Goal: Transaction & Acquisition: Purchase product/service

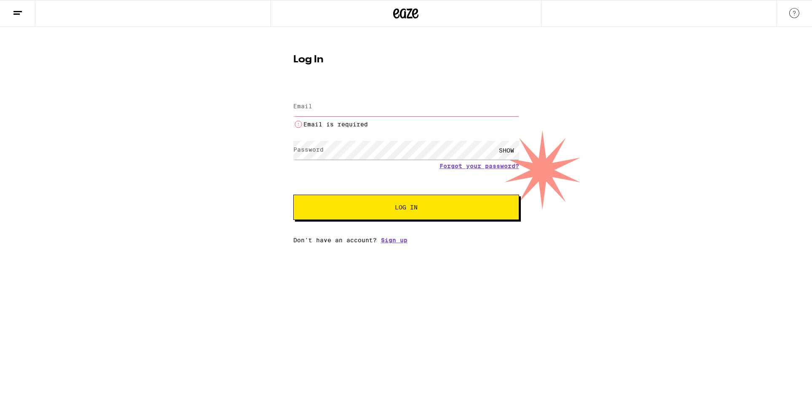
click at [334, 107] on input "Email" at bounding box center [406, 106] width 226 height 19
type input "[EMAIL_ADDRESS][DOMAIN_NAME]"
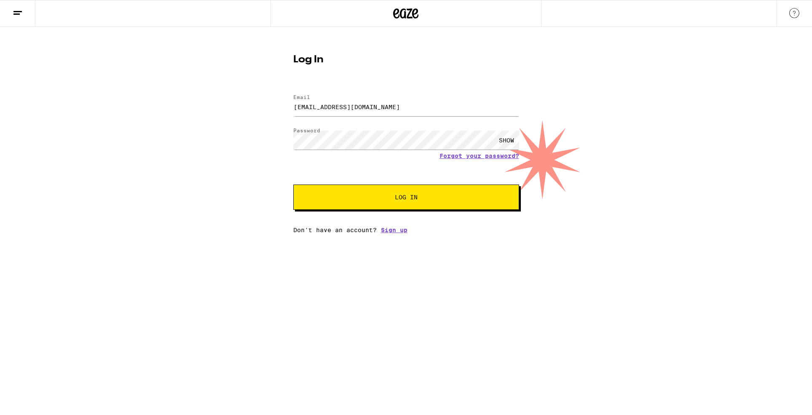
click at [413, 197] on span "Log In" at bounding box center [406, 197] width 23 height 6
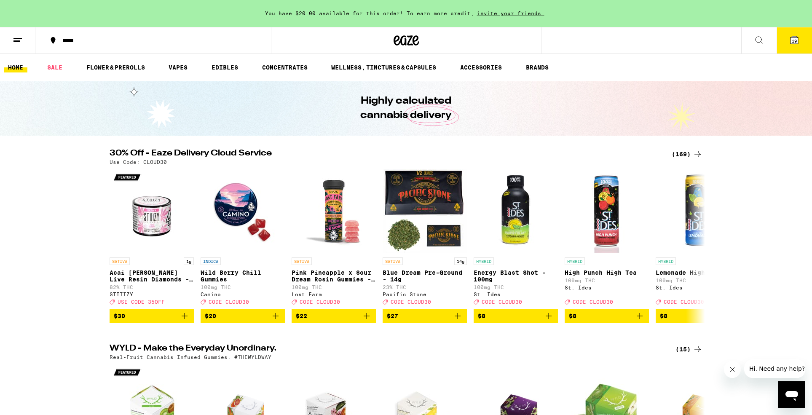
click at [797, 38] on icon at bounding box center [795, 40] width 8 height 8
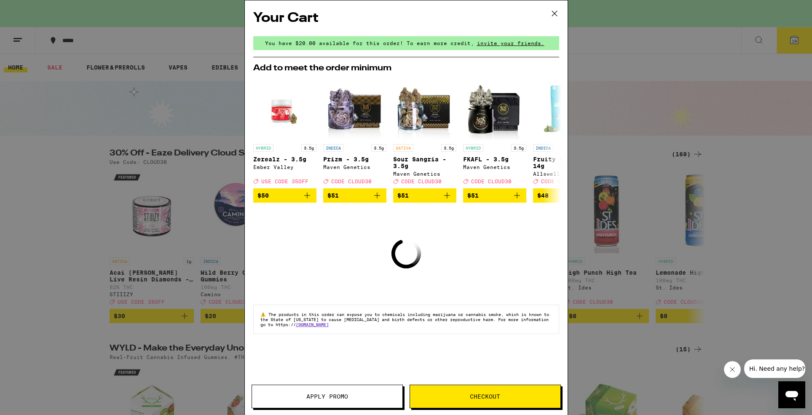
click at [480, 394] on span "Checkout" at bounding box center [485, 397] width 30 height 6
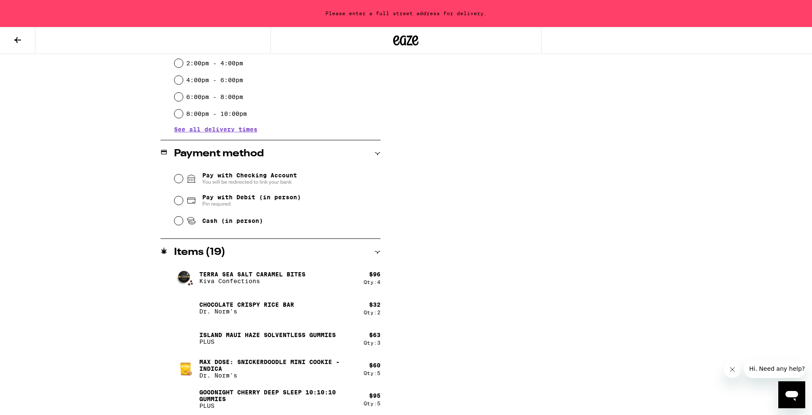
scroll to position [268, 0]
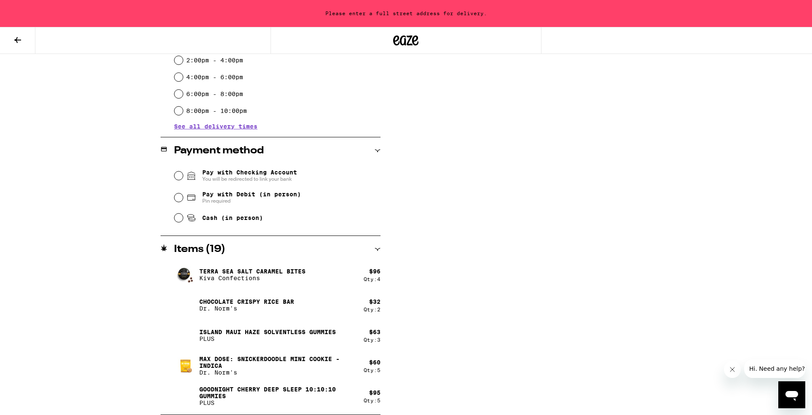
click at [23, 46] on button at bounding box center [17, 40] width 35 height 27
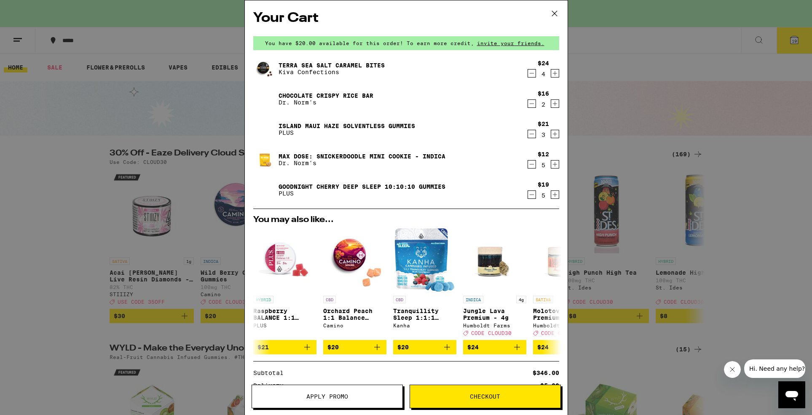
click at [531, 134] on icon "Decrement" at bounding box center [532, 134] width 8 height 10
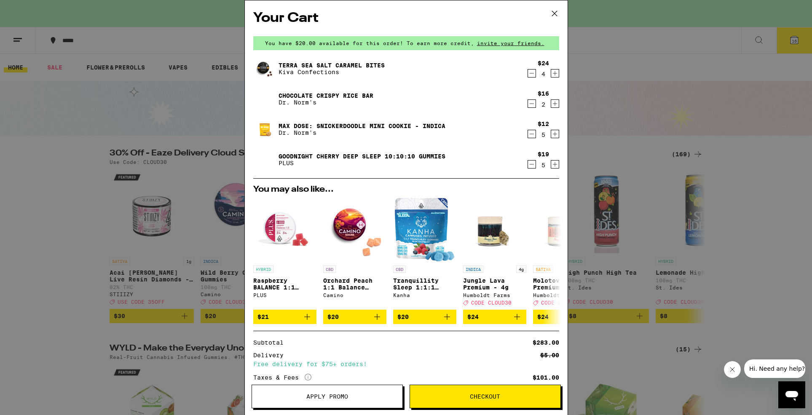
click at [530, 135] on icon "Decrement" at bounding box center [532, 134] width 8 height 10
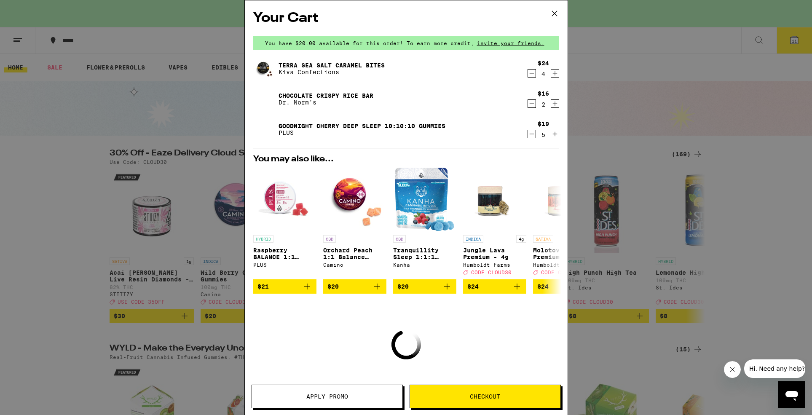
click at [530, 133] on icon "Decrement" at bounding box center [532, 134] width 8 height 10
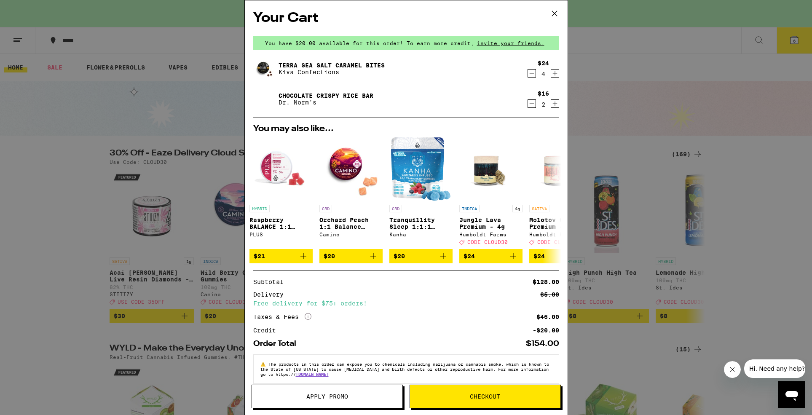
scroll to position [15, 0]
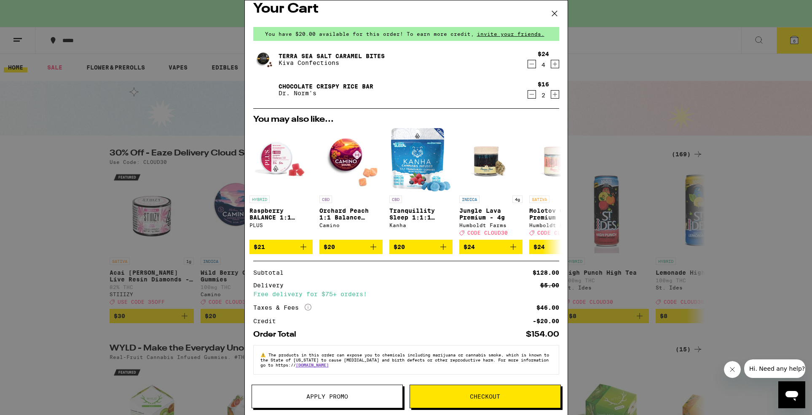
click at [528, 60] on button "Decrement" at bounding box center [532, 64] width 8 height 8
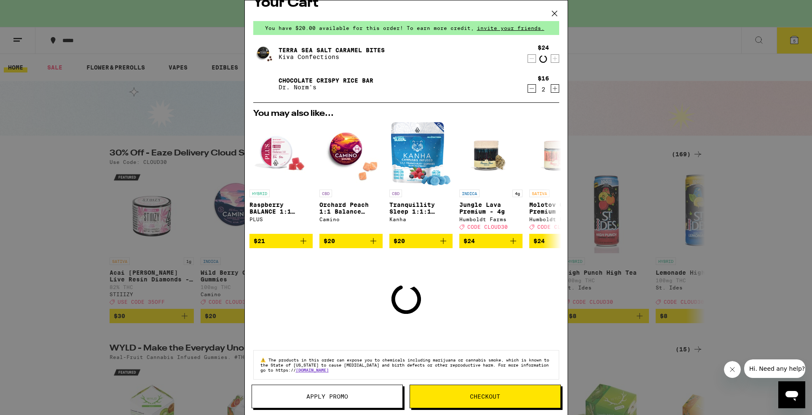
click at [528, 58] on button "Decrement" at bounding box center [532, 58] width 8 height 8
click at [529, 58] on icon "Decrement" at bounding box center [532, 58] width 8 height 10
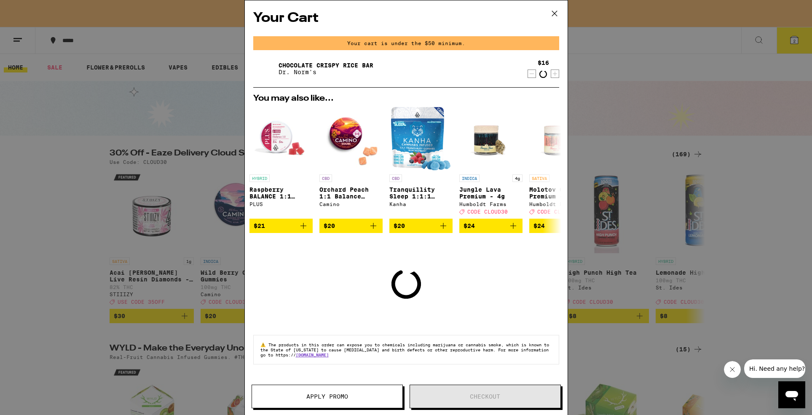
scroll to position [0, 0]
click at [531, 74] on icon "Decrement" at bounding box center [532, 73] width 8 height 10
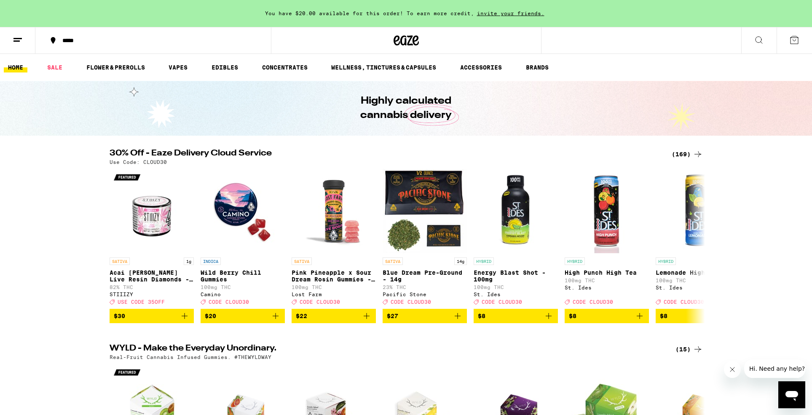
click at [531, 74] on div "Your Cart You have $20.00 available for this order! To earn more credit, invite…" at bounding box center [406, 207] width 812 height 415
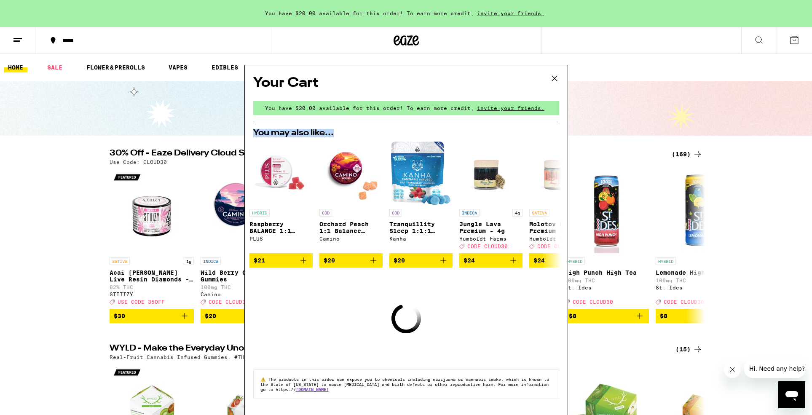
scroll to position [355, 0]
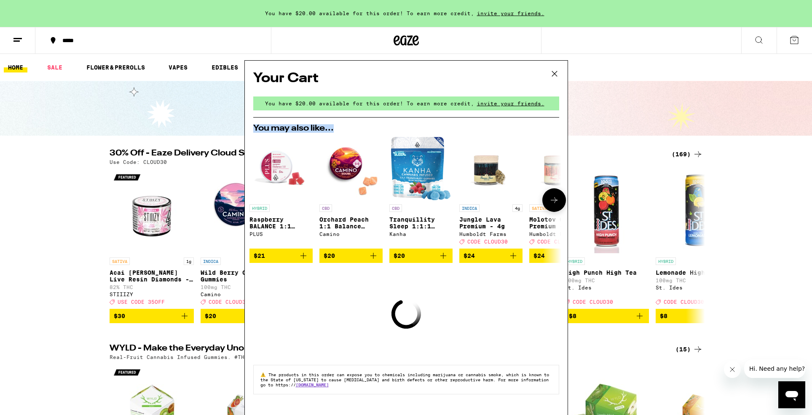
click at [553, 200] on icon at bounding box center [554, 200] width 10 height 10
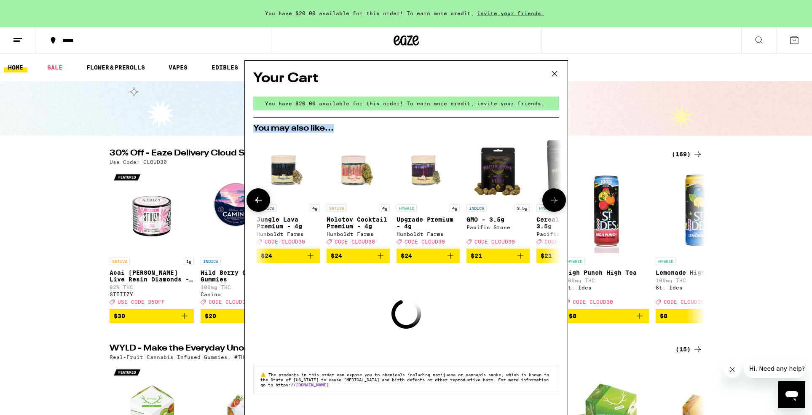
scroll to position [0, 218]
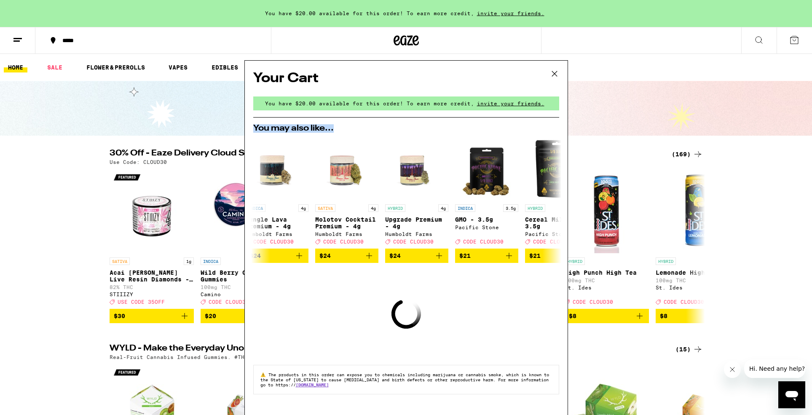
click at [553, 70] on icon at bounding box center [554, 73] width 13 height 13
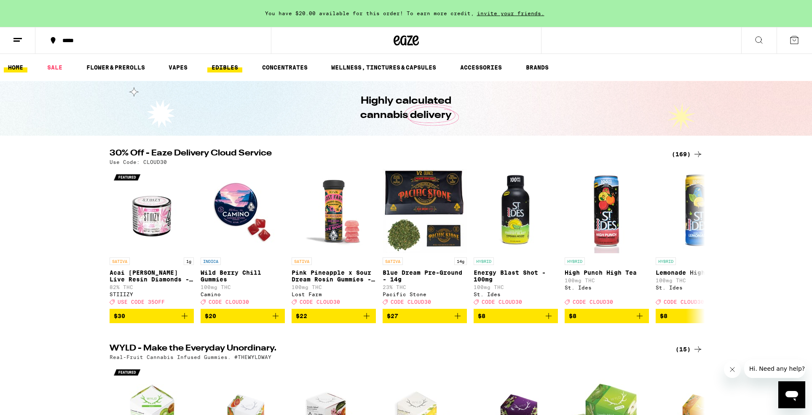
click at [226, 68] on link "EDIBLES" at bounding box center [224, 67] width 35 height 10
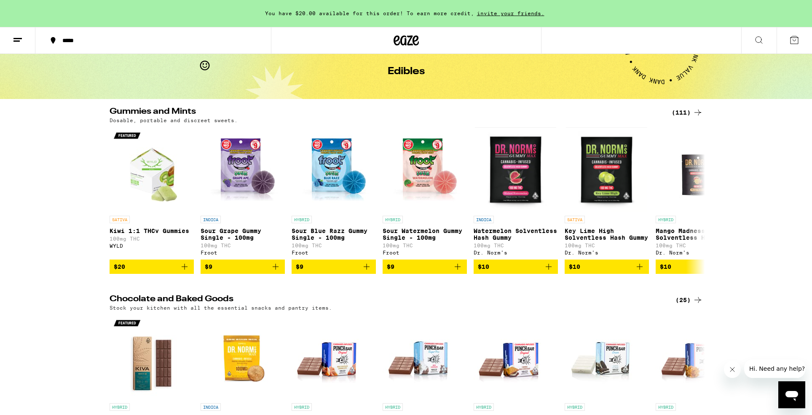
scroll to position [38, 0]
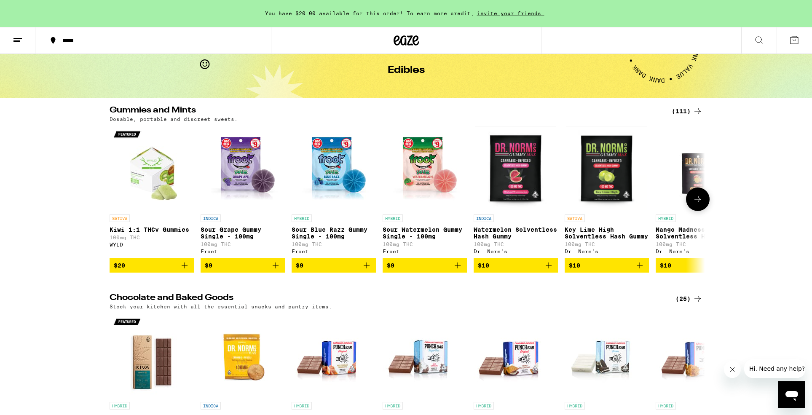
click at [698, 200] on icon at bounding box center [698, 199] width 10 height 10
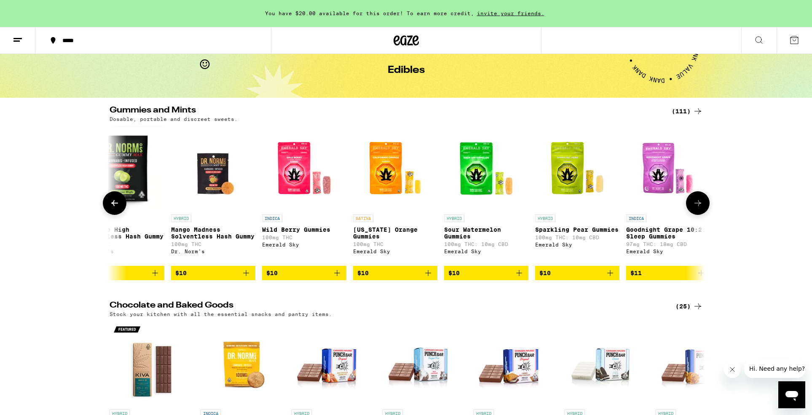
scroll to position [0, 502]
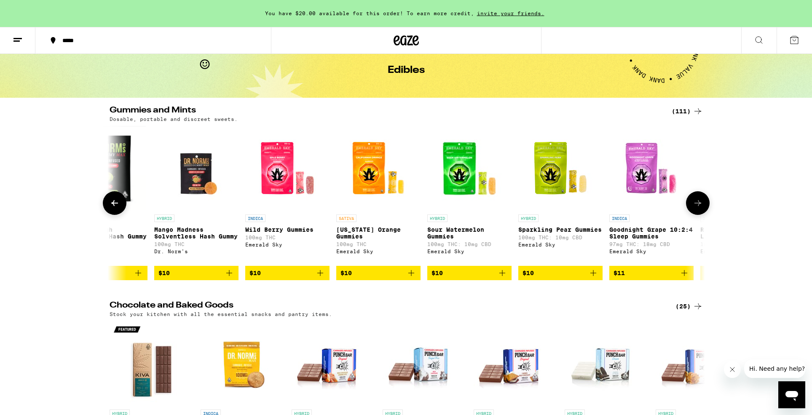
click at [318, 278] on icon "Add to bag" at bounding box center [320, 273] width 10 height 10
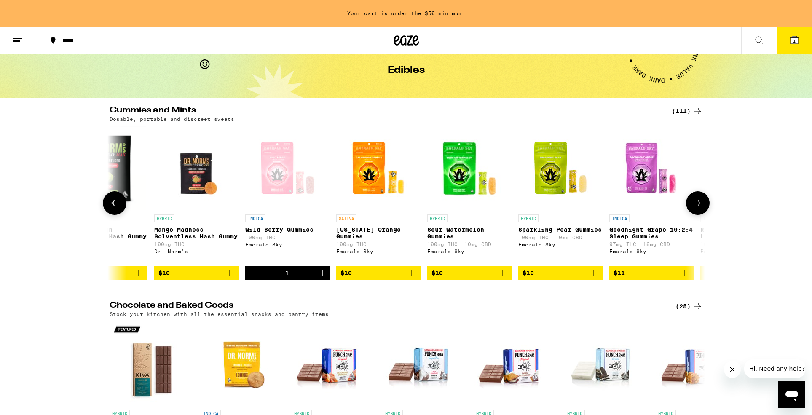
click at [249, 278] on icon "Decrement" at bounding box center [252, 273] width 10 height 10
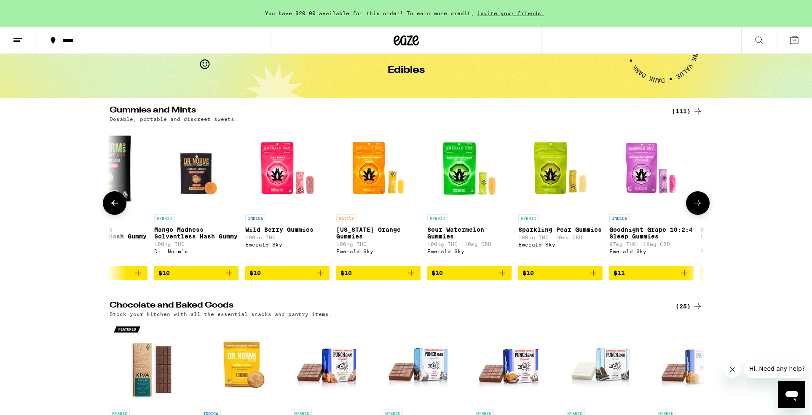
click at [594, 278] on icon "Add to bag" at bounding box center [593, 273] width 10 height 10
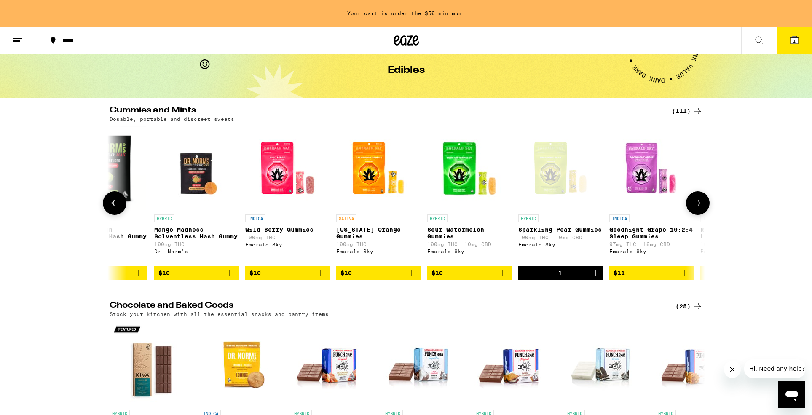
click at [594, 278] on icon "Increment" at bounding box center [595, 273] width 10 height 10
click at [698, 206] on icon at bounding box center [698, 203] width 10 height 10
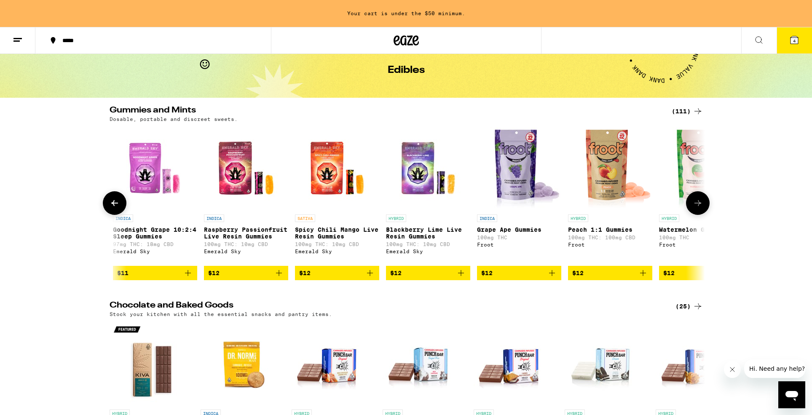
scroll to position [0, 1003]
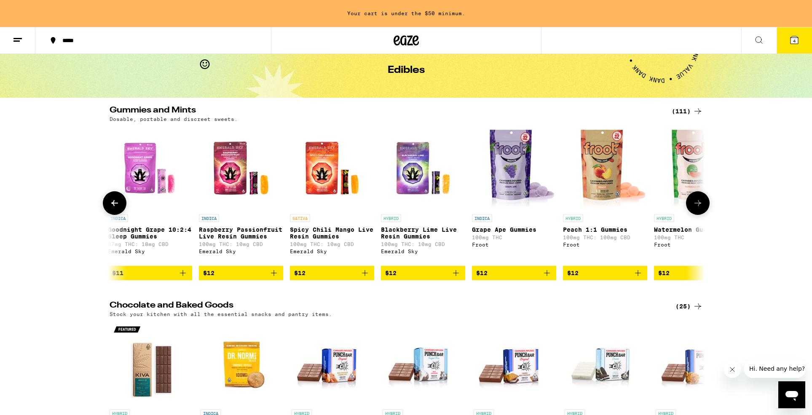
click at [274, 276] on icon "Add to bag" at bounding box center [274, 273] width 6 height 6
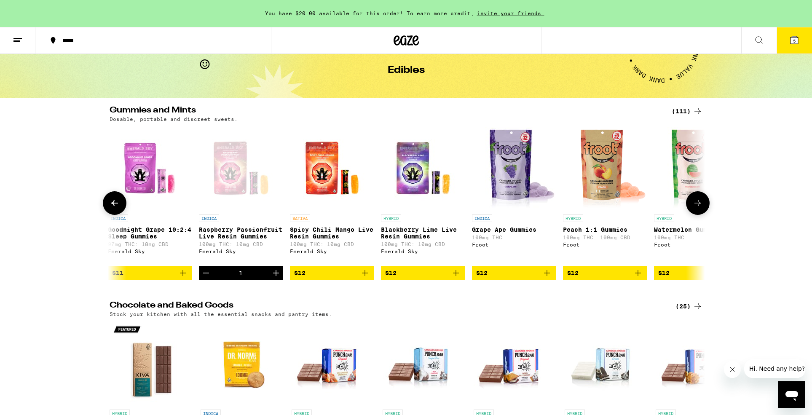
click at [276, 278] on icon "Increment" at bounding box center [276, 273] width 10 height 10
click at [697, 208] on icon at bounding box center [698, 203] width 10 height 10
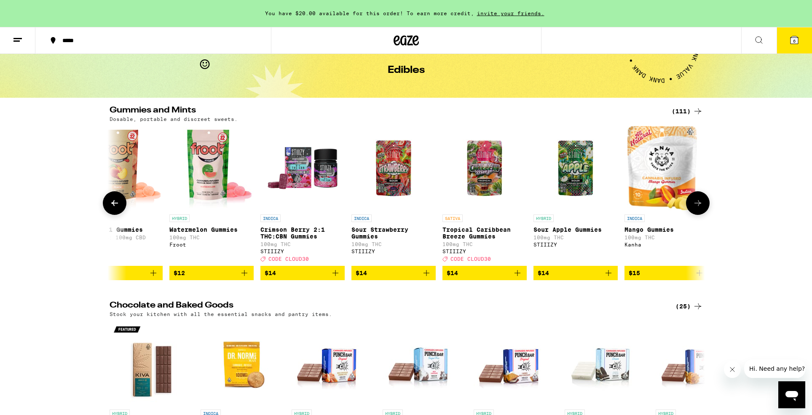
scroll to position [0, 1505]
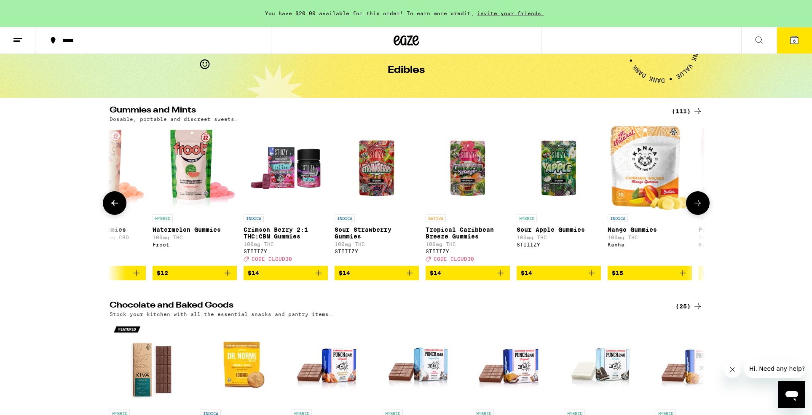
click at [698, 208] on icon at bounding box center [698, 203] width 10 height 10
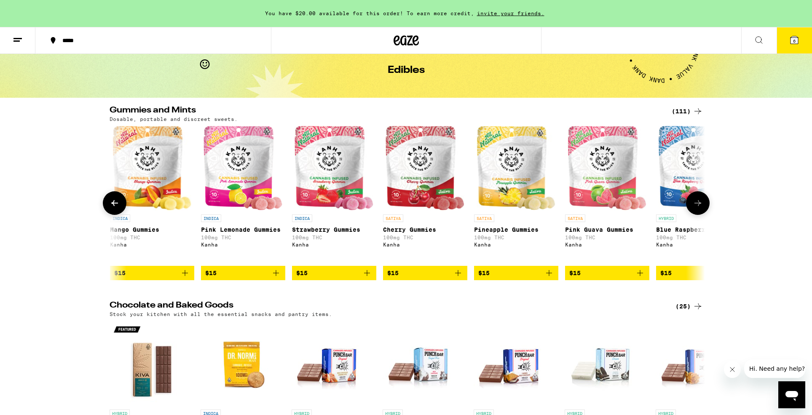
scroll to position [0, 2006]
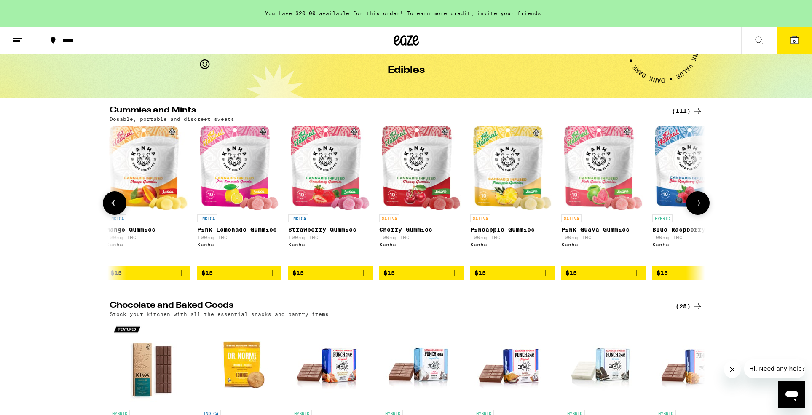
click at [698, 208] on icon at bounding box center [698, 203] width 10 height 10
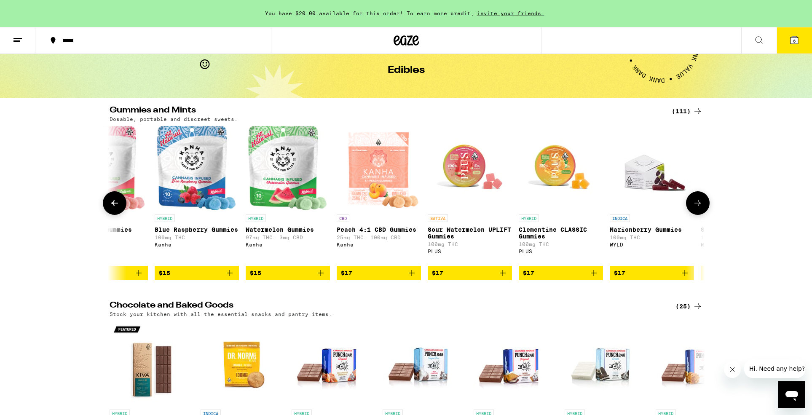
scroll to position [0, 2508]
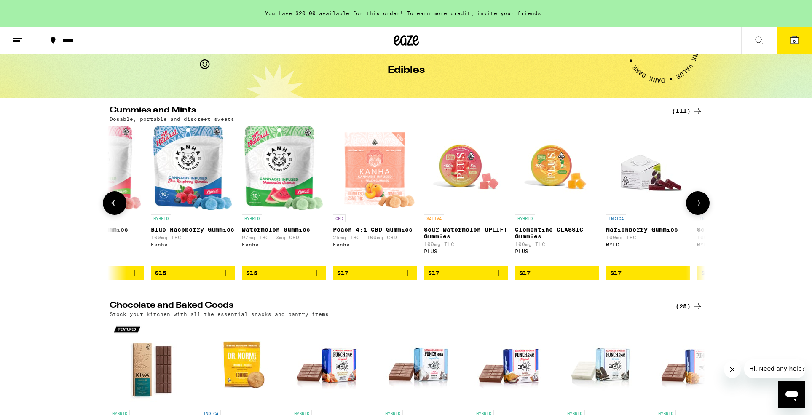
click at [697, 204] on icon at bounding box center [698, 203] width 10 height 10
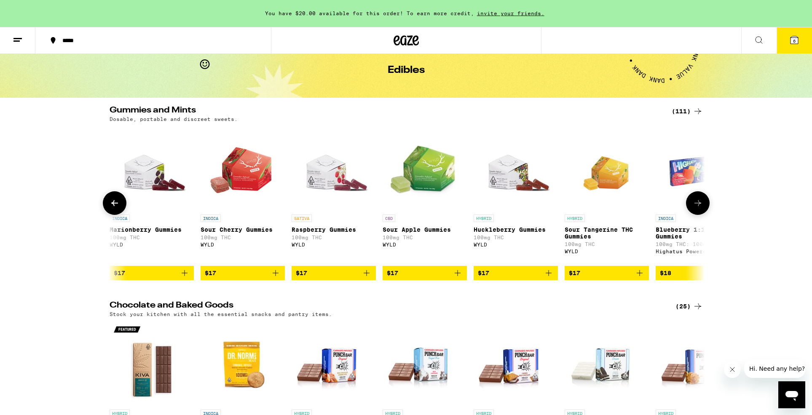
scroll to position [0, 3009]
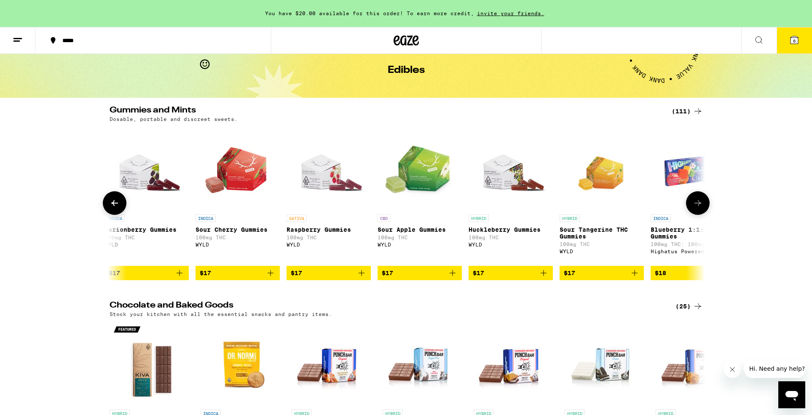
click at [697, 204] on icon at bounding box center [698, 203] width 10 height 10
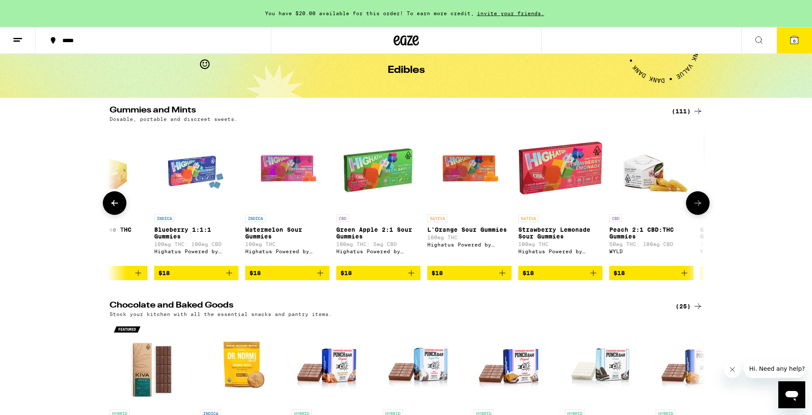
scroll to position [0, 3511]
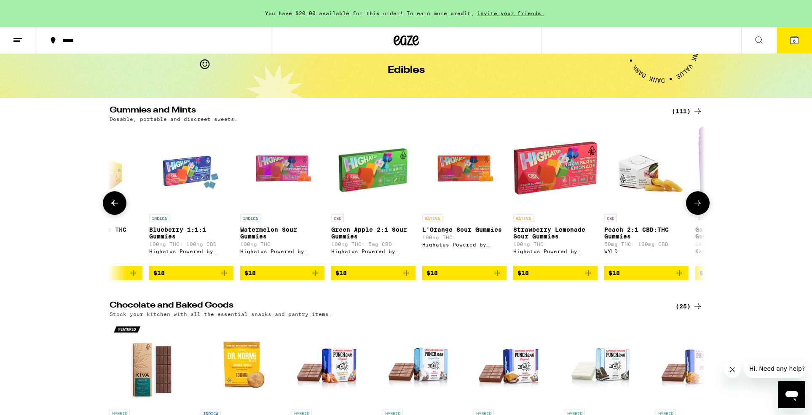
click at [225, 276] on icon "Add to bag" at bounding box center [224, 273] width 6 height 6
click at [225, 276] on icon "Increment" at bounding box center [226, 273] width 6 height 6
click at [249, 276] on span "$18" at bounding box center [249, 273] width 11 height 7
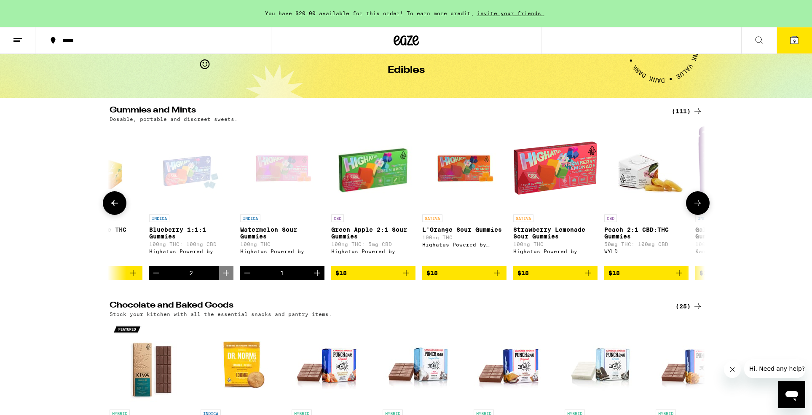
click at [249, 277] on icon "Decrement" at bounding box center [247, 273] width 10 height 10
click at [697, 205] on icon at bounding box center [698, 203] width 10 height 10
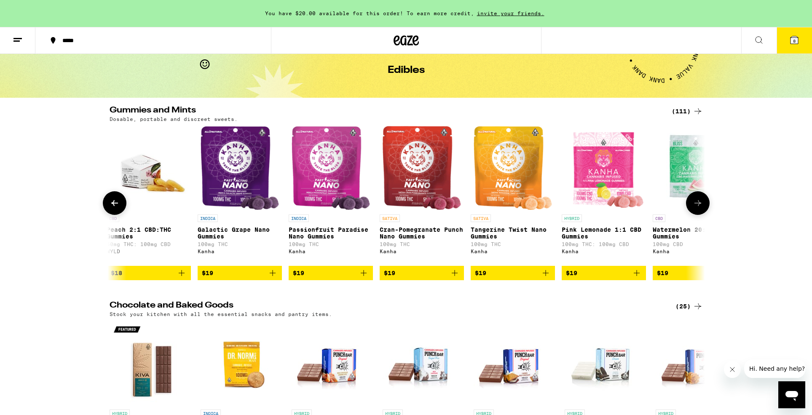
scroll to position [0, 4012]
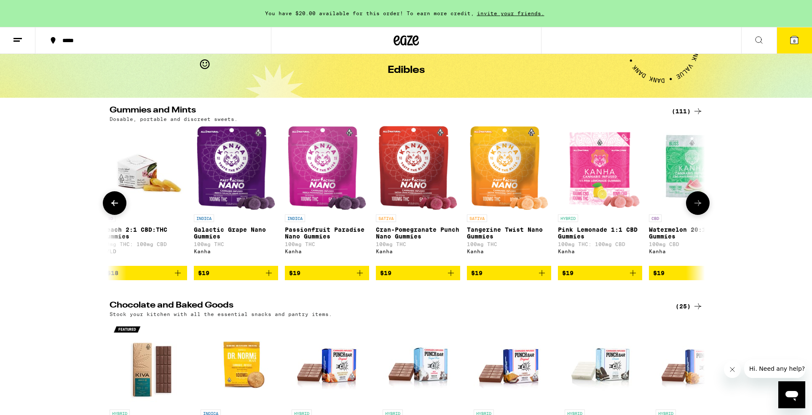
click at [697, 205] on icon at bounding box center [698, 203] width 10 height 10
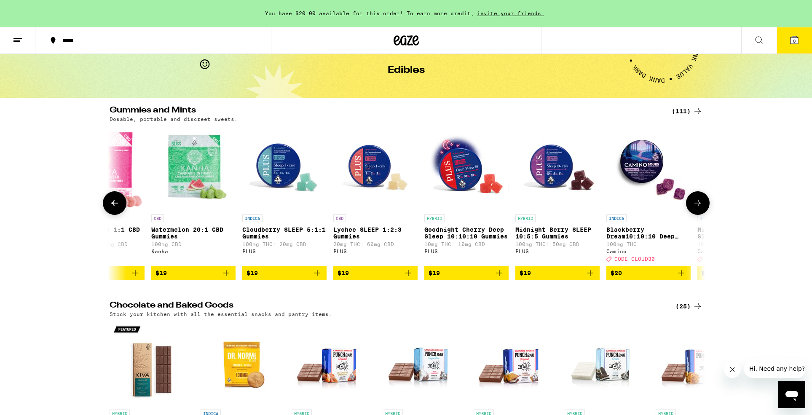
scroll to position [0, 4514]
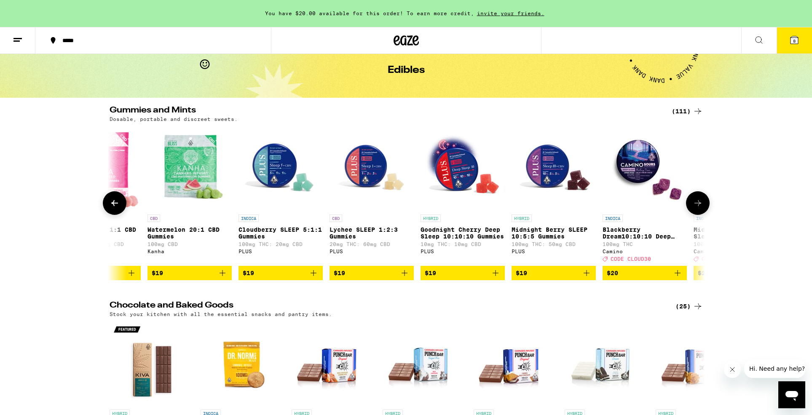
click at [314, 278] on icon "Add to bag" at bounding box center [314, 273] width 10 height 10
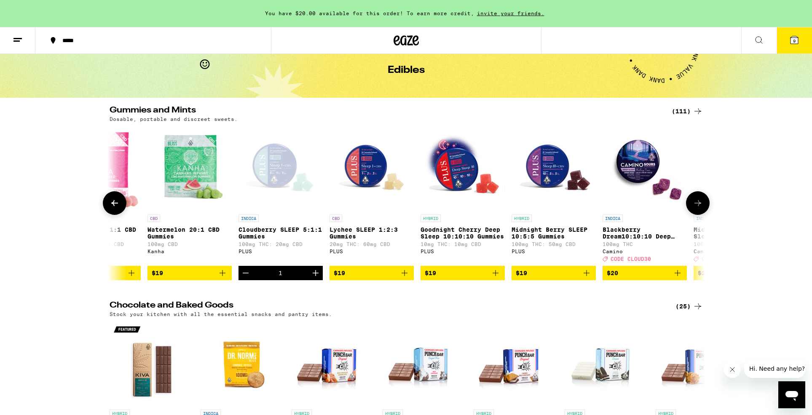
click at [313, 278] on icon "Increment" at bounding box center [316, 273] width 10 height 10
click at [588, 276] on icon "Add to bag" at bounding box center [587, 273] width 10 height 10
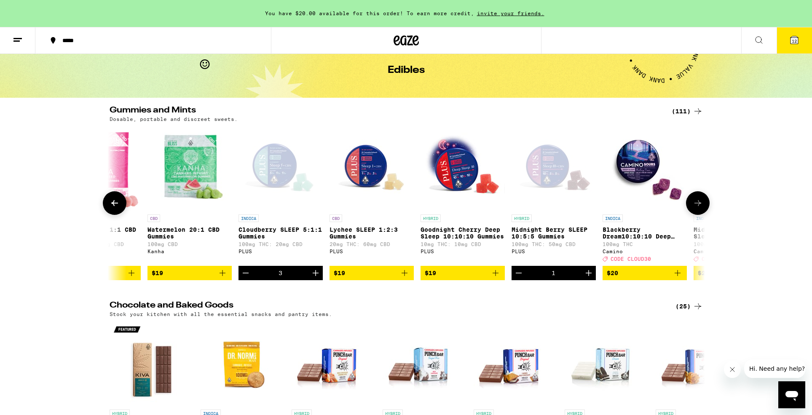
click at [588, 276] on icon "Increment" at bounding box center [589, 273] width 10 height 10
click at [696, 207] on icon at bounding box center [698, 203] width 10 height 10
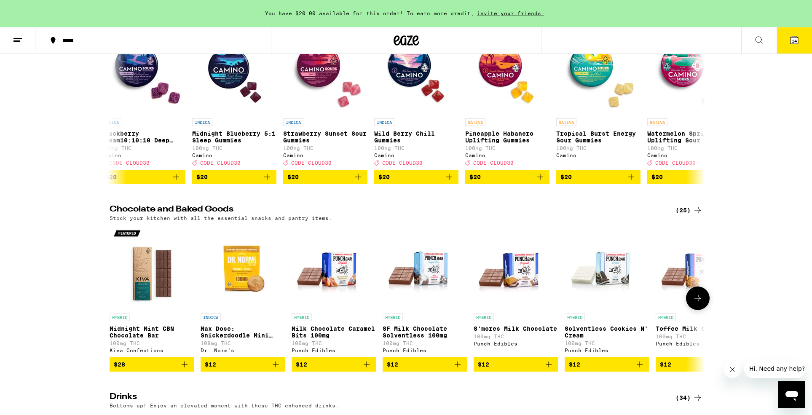
scroll to position [134, 0]
click at [700, 303] on icon at bounding box center [698, 298] width 10 height 10
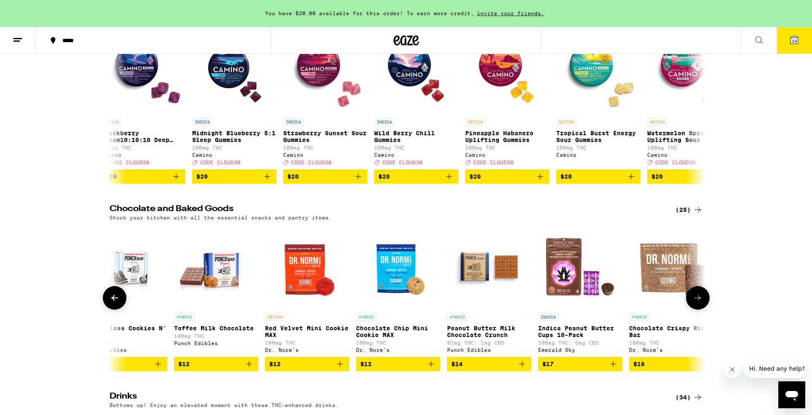
scroll to position [0, 502]
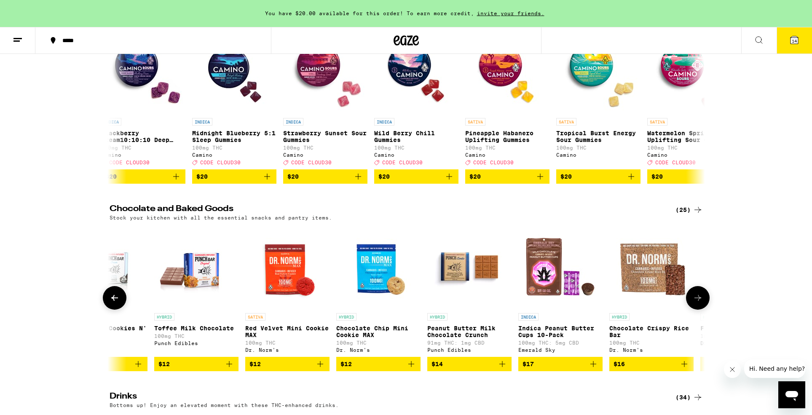
click at [687, 369] on icon "Add to bag" at bounding box center [684, 364] width 10 height 10
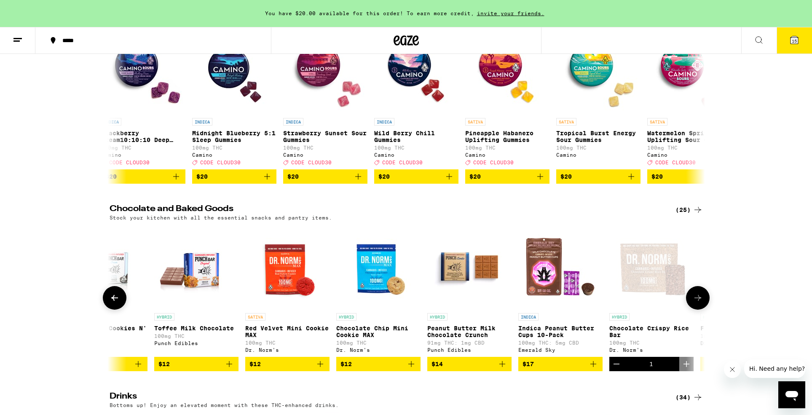
click at [698, 301] on icon at bounding box center [698, 298] width 7 height 6
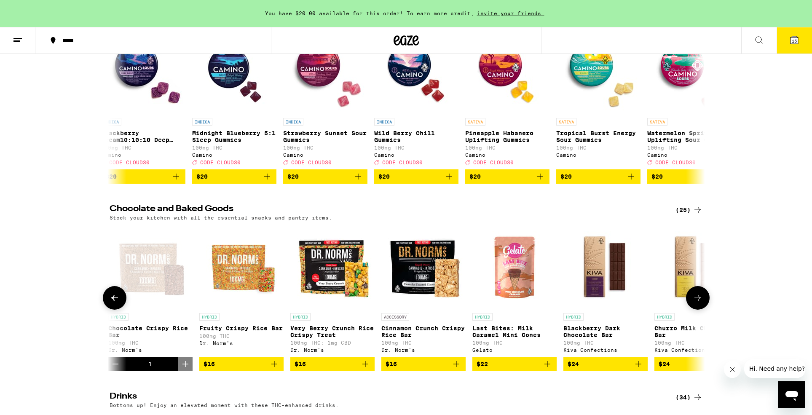
scroll to position [0, 1003]
click at [270, 369] on icon "Add to bag" at bounding box center [274, 364] width 10 height 10
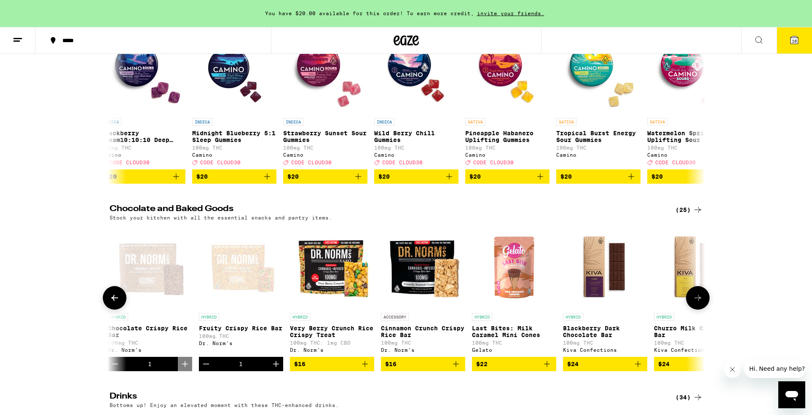
click at [277, 369] on icon "Increment" at bounding box center [276, 364] width 10 height 10
click at [455, 369] on icon "Add to bag" at bounding box center [456, 364] width 10 height 10
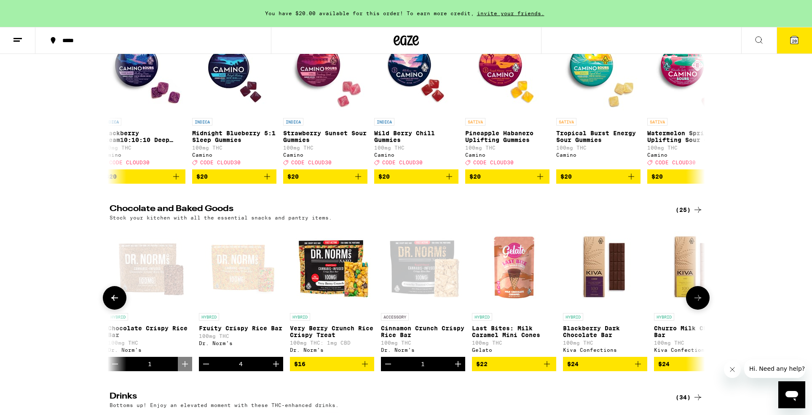
click at [455, 369] on icon "Increment" at bounding box center [458, 364] width 10 height 10
click at [457, 369] on icon "Increment" at bounding box center [458, 364] width 10 height 10
click at [547, 369] on icon "Add to bag" at bounding box center [547, 364] width 10 height 10
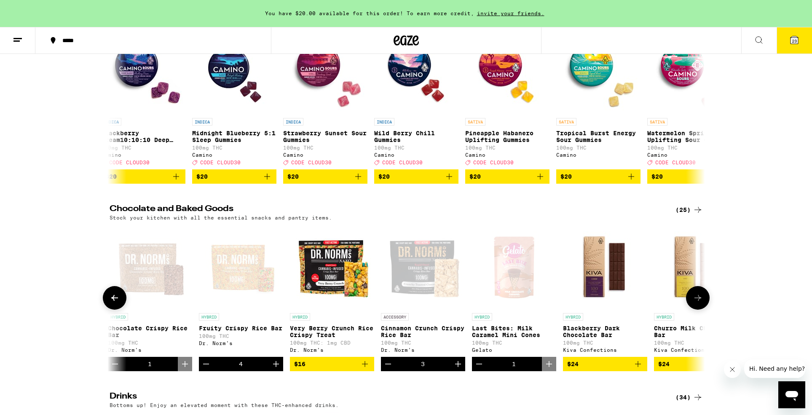
click at [700, 303] on icon at bounding box center [698, 298] width 10 height 10
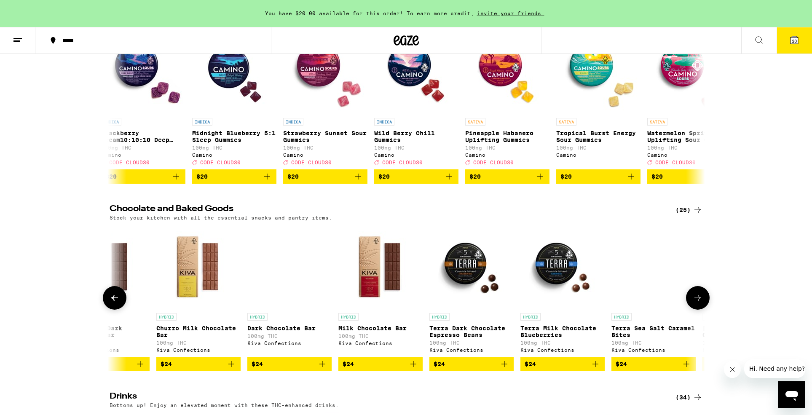
scroll to position [0, 1505]
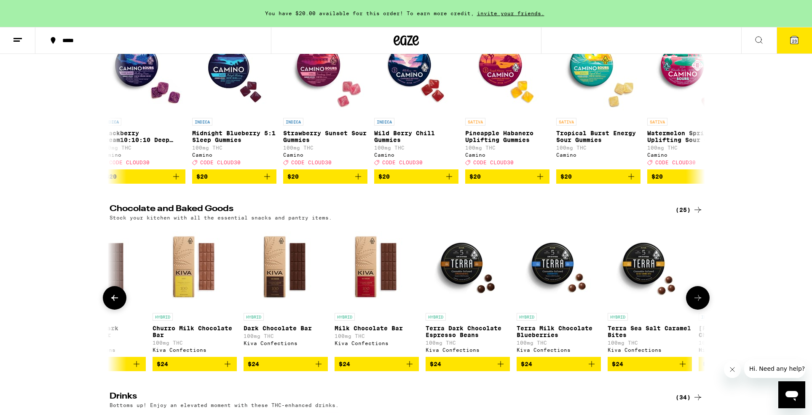
click at [683, 369] on icon "Add to bag" at bounding box center [683, 364] width 10 height 10
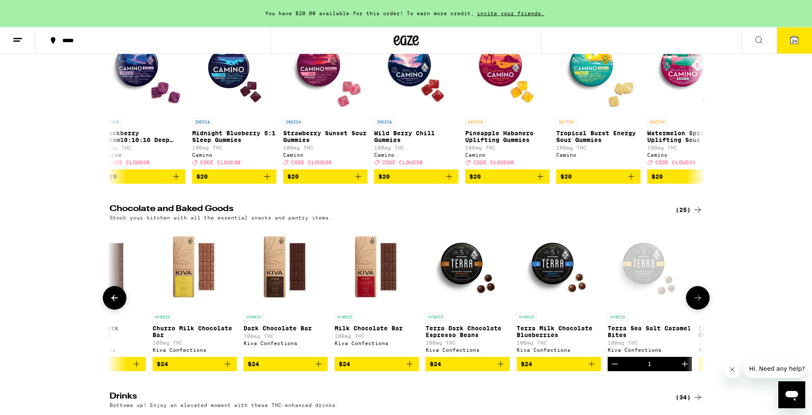
click at [683, 369] on icon "Increment" at bounding box center [685, 364] width 10 height 10
click at [682, 369] on icon "Increment" at bounding box center [685, 364] width 10 height 10
click at [698, 303] on icon at bounding box center [698, 298] width 10 height 10
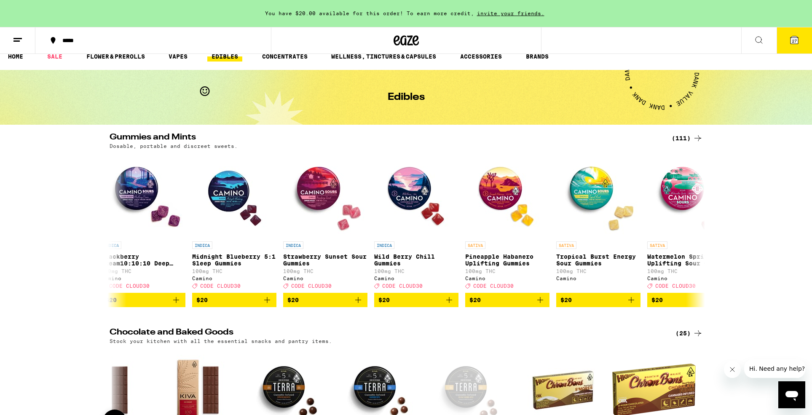
scroll to position [0, 0]
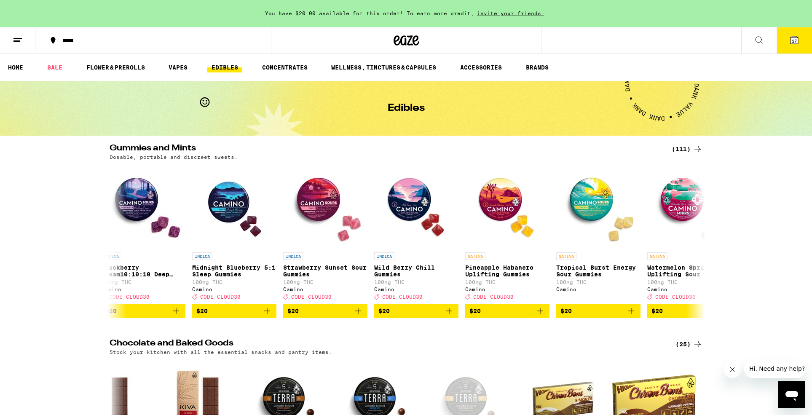
click at [794, 38] on span "27" at bounding box center [794, 40] width 5 height 5
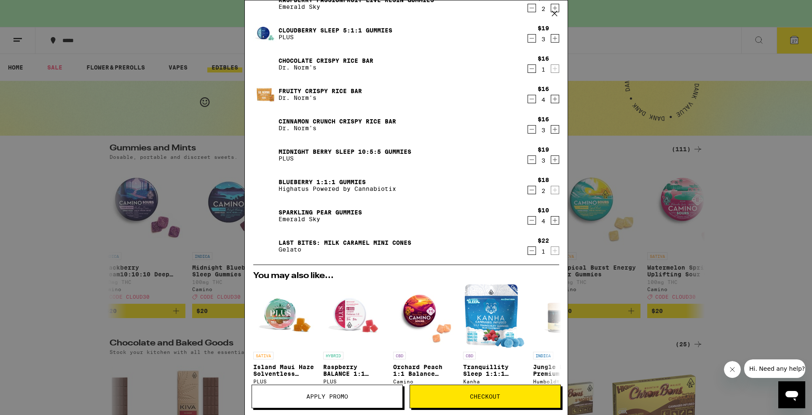
scroll to position [95, 0]
click at [531, 101] on icon "Decrement" at bounding box center [532, 100] width 8 height 10
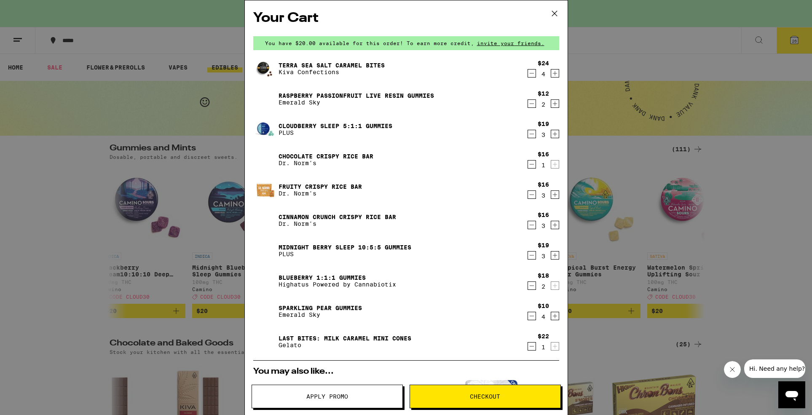
scroll to position [1, 0]
click at [555, 102] on icon "Increment" at bounding box center [555, 103] width 8 height 10
click at [556, 72] on icon "Increment" at bounding box center [555, 73] width 8 height 10
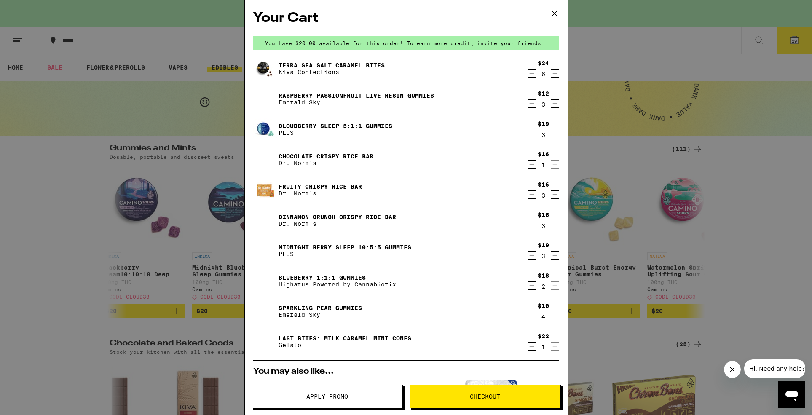
click at [531, 74] on icon "Decrement" at bounding box center [532, 73] width 8 height 10
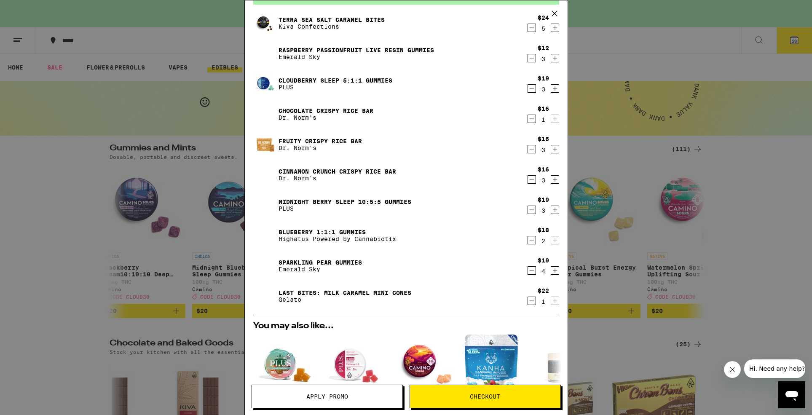
scroll to position [49, 0]
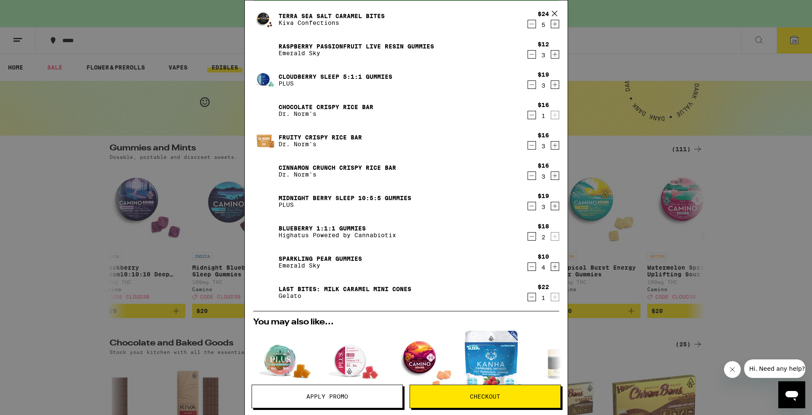
click at [530, 238] on icon "Decrement" at bounding box center [532, 236] width 8 height 10
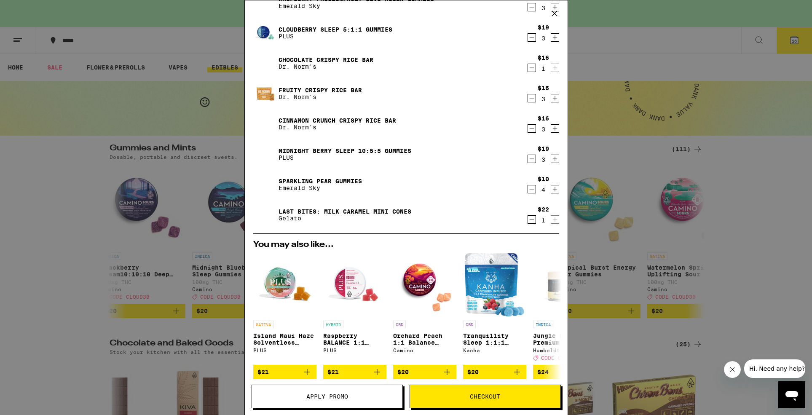
scroll to position [97, 0]
click at [557, 188] on icon "Increment" at bounding box center [555, 189] width 8 height 10
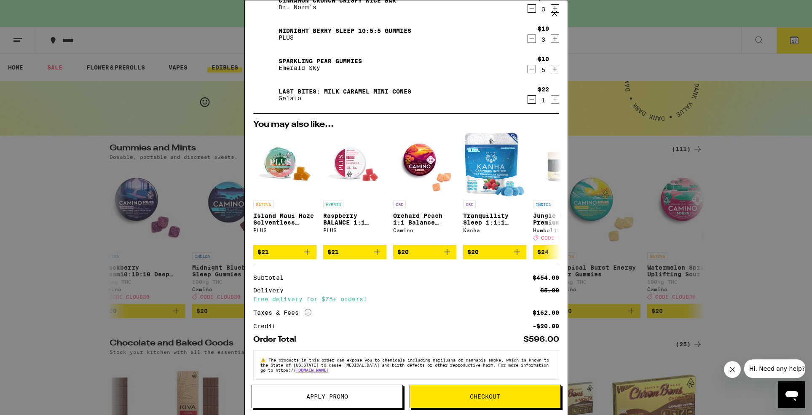
scroll to position [228, 0]
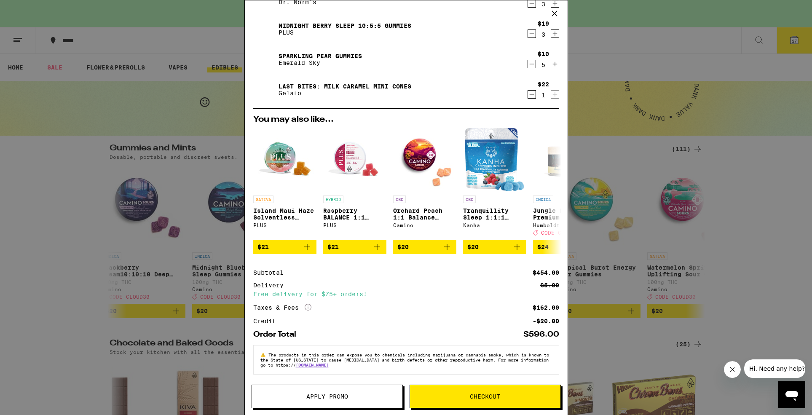
click at [482, 394] on span "Checkout" at bounding box center [485, 397] width 30 height 6
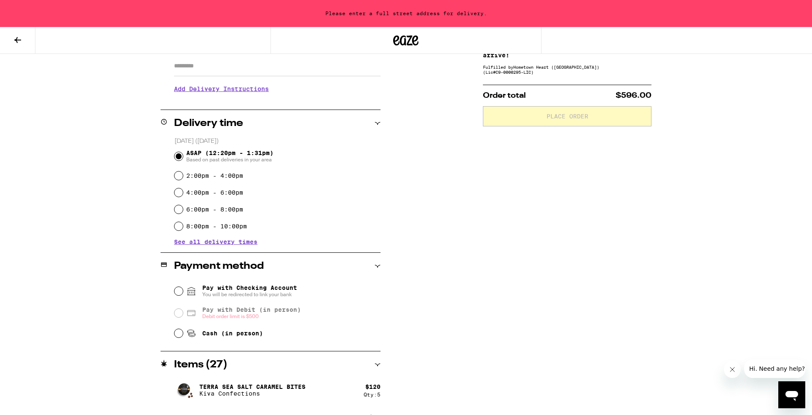
scroll to position [156, 0]
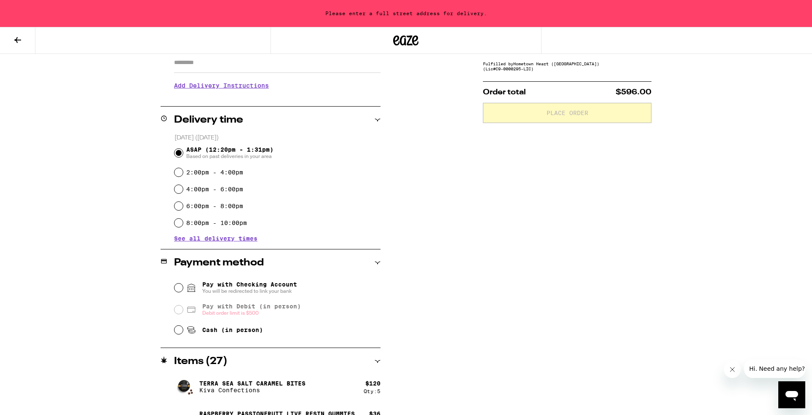
click at [247, 240] on span "See all delivery times" at bounding box center [215, 239] width 83 height 6
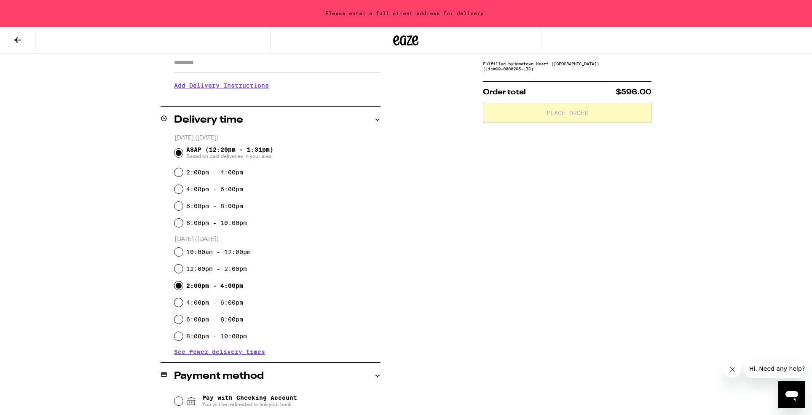
click at [179, 287] on input "2:00pm - 4:00pm" at bounding box center [178, 286] width 8 height 8
radio input "true"
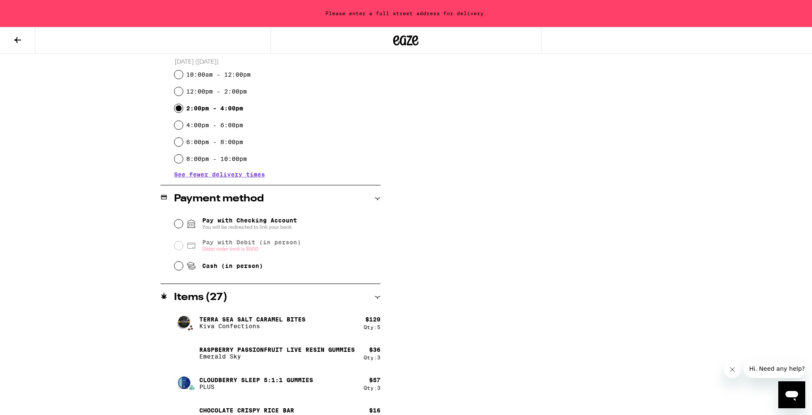
scroll to position [335, 0]
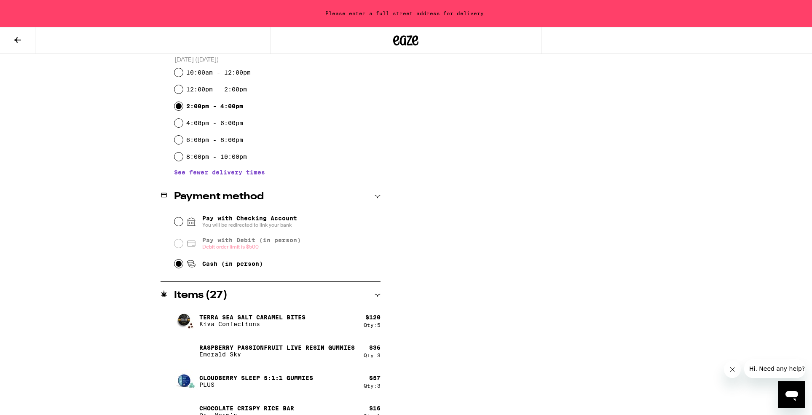
click at [180, 268] on input "Cash (in person)" at bounding box center [178, 264] width 8 height 8
radio input "true"
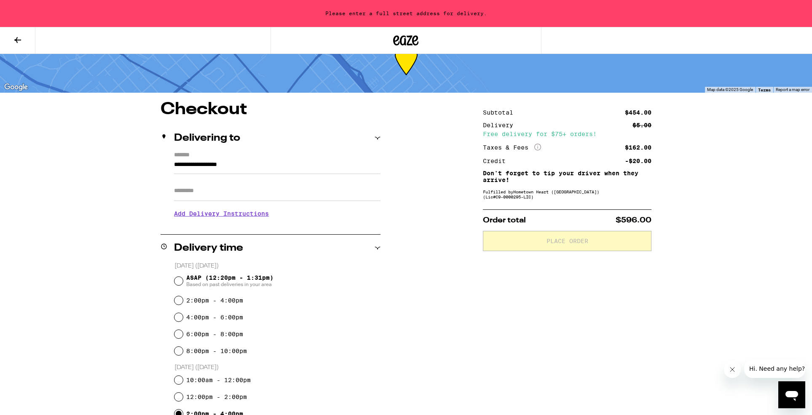
scroll to position [0, 0]
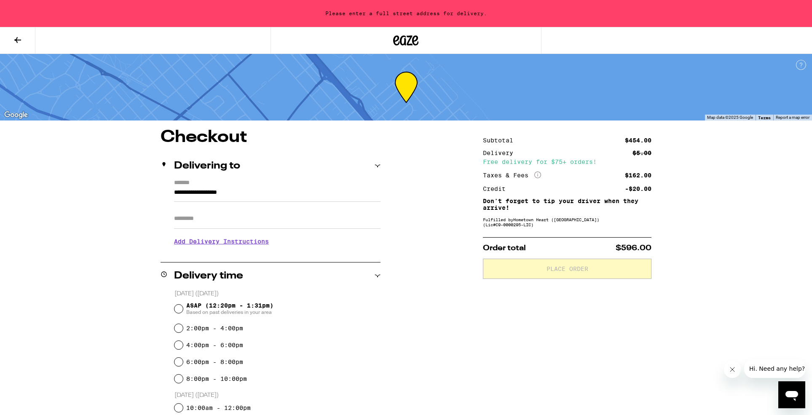
click at [247, 244] on h3 "Add Delivery Instructions" at bounding box center [277, 241] width 207 height 19
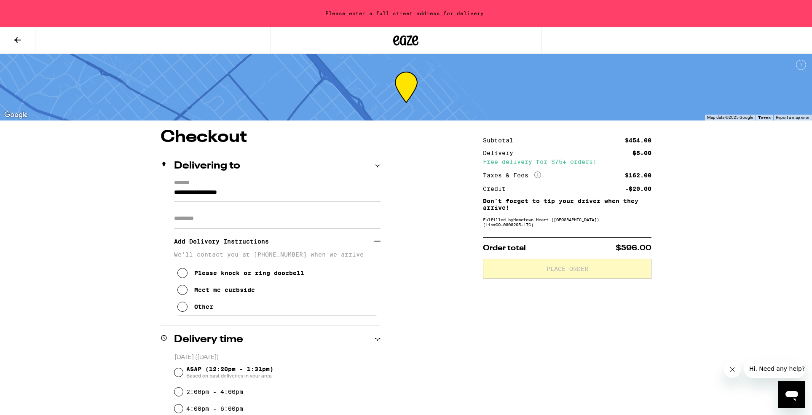
click at [184, 292] on icon at bounding box center [182, 290] width 10 height 10
click at [578, 177] on div "Taxes & Fees More Info $162.00" at bounding box center [567, 176] width 169 height 8
drag, startPoint x: 180, startPoint y: 193, endPoint x: 260, endPoint y: 192, distance: 80.1
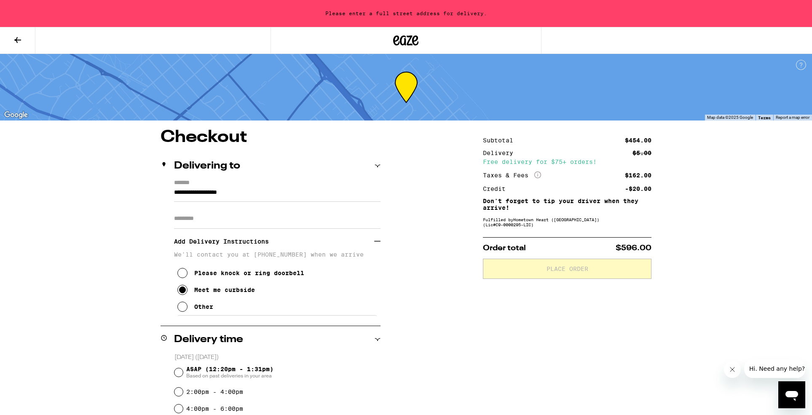
click at [260, 192] on input "**********" at bounding box center [277, 195] width 207 height 14
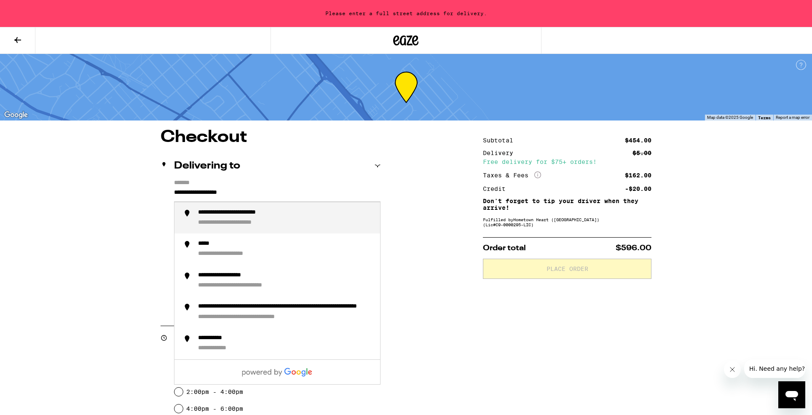
click at [260, 193] on input "**********" at bounding box center [277, 195] width 207 height 14
drag, startPoint x: 256, startPoint y: 192, endPoint x: 163, endPoint y: 192, distance: 92.7
click at [163, 192] on div "**********" at bounding box center [271, 248] width 220 height 137
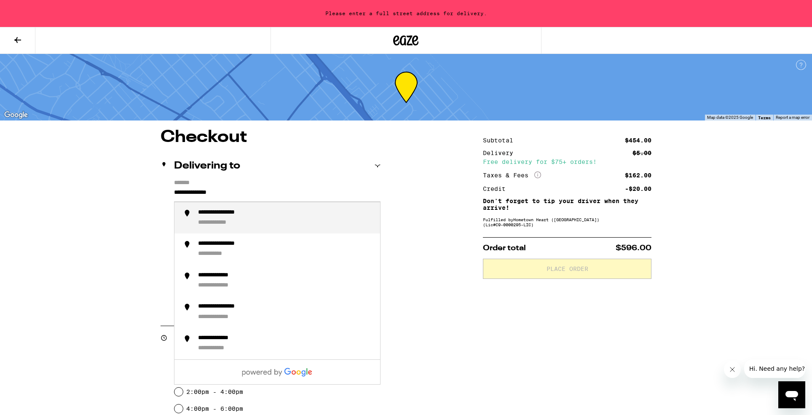
click at [251, 192] on input "**********" at bounding box center [277, 195] width 207 height 14
click at [234, 226] on div "**********" at bounding box center [223, 223] width 50 height 8
type input "**********"
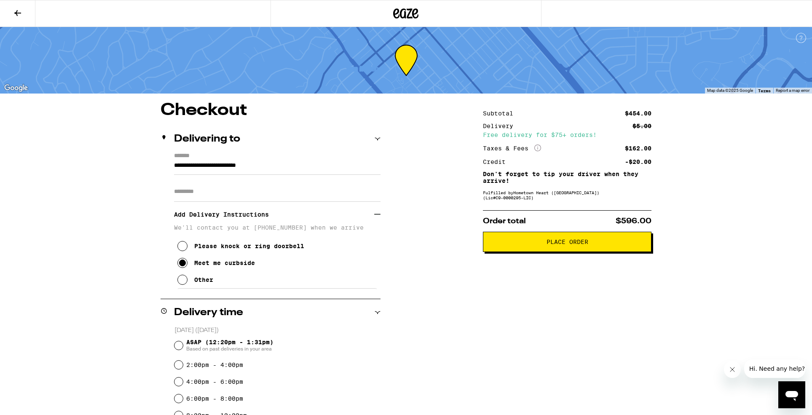
click at [565, 245] on span "Place Order" at bounding box center [568, 242] width 42 height 6
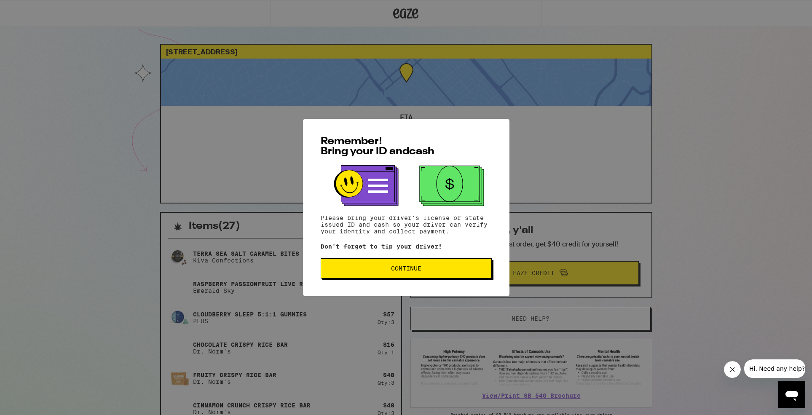
click at [398, 269] on span "Continue" at bounding box center [406, 269] width 30 height 6
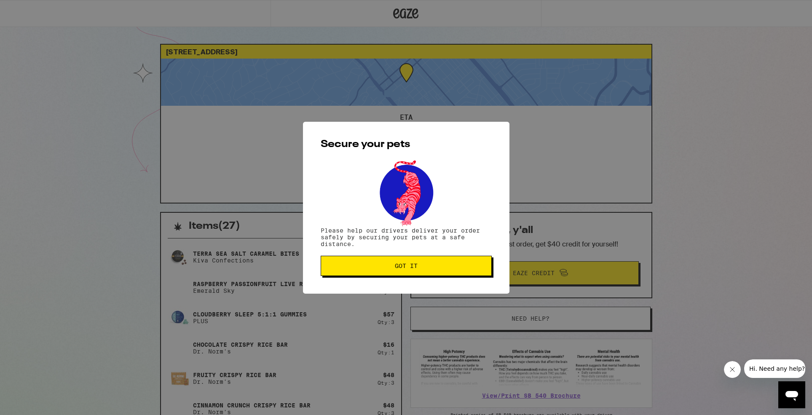
click at [400, 266] on span "Got it" at bounding box center [406, 266] width 23 height 6
